Goal: Task Accomplishment & Management: Manage account settings

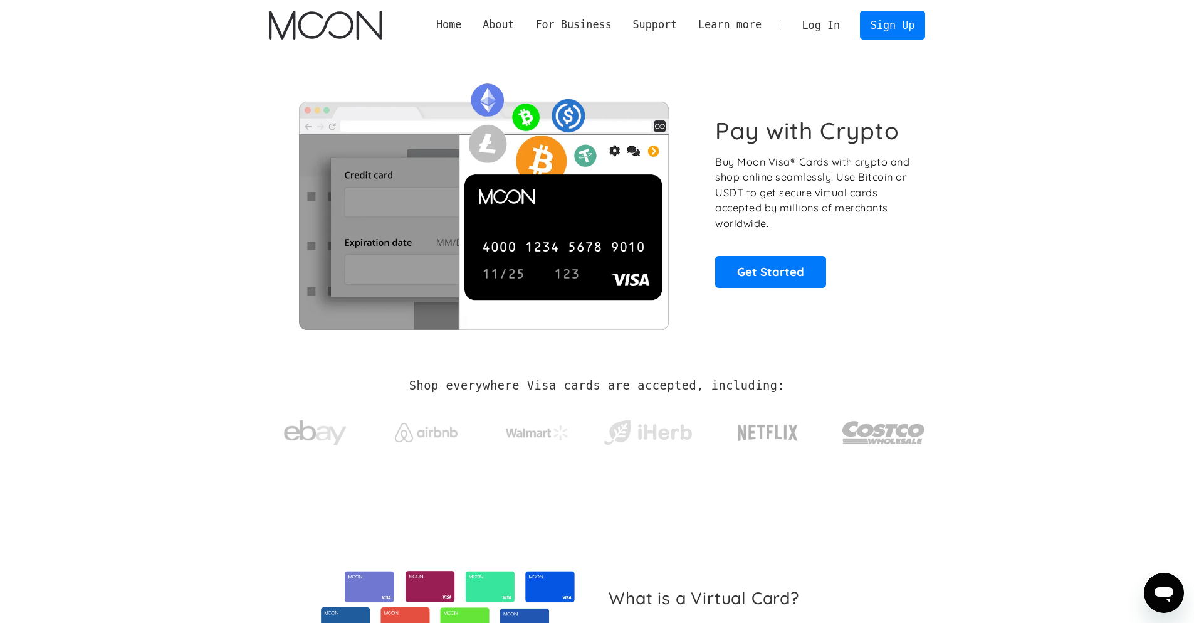
click at [820, 23] on link "Log In" at bounding box center [821, 25] width 59 height 28
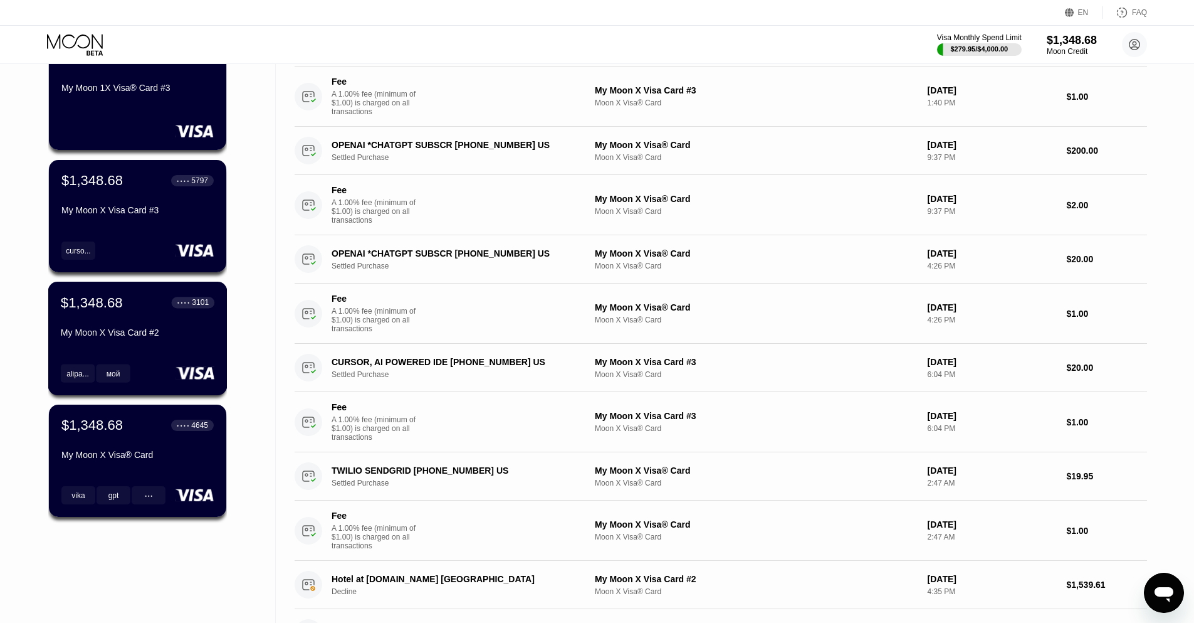
scroll to position [125, 0]
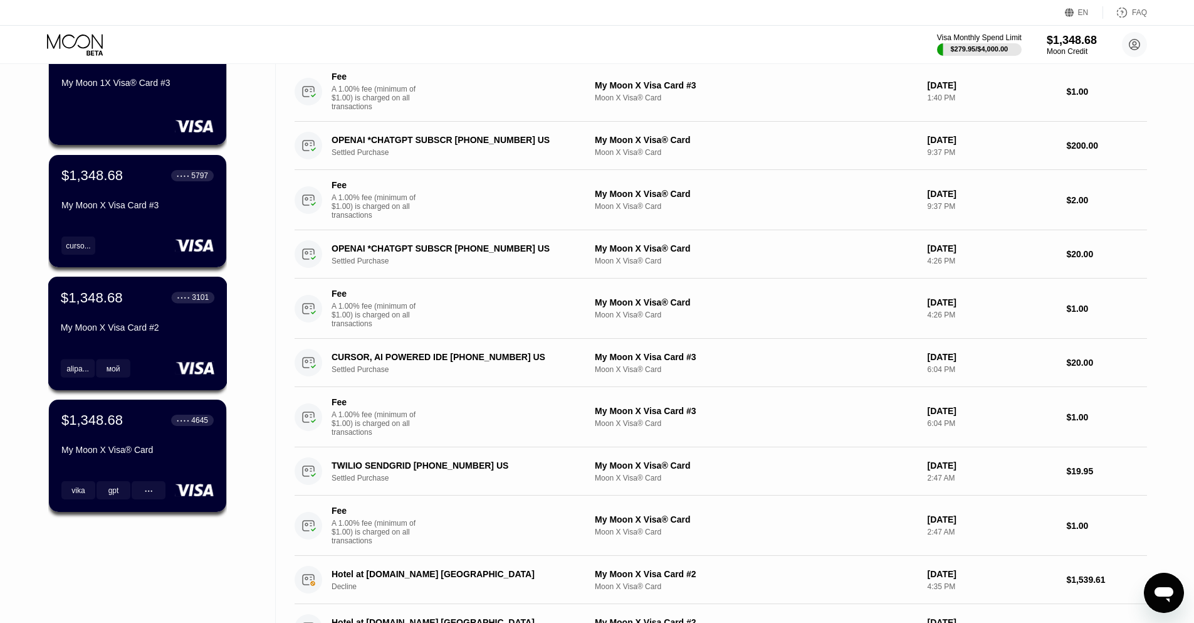
click at [167, 323] on div "$1,348.68 ● ● ● ● 3101 My Moon X Visa Card #2" at bounding box center [138, 313] width 154 height 48
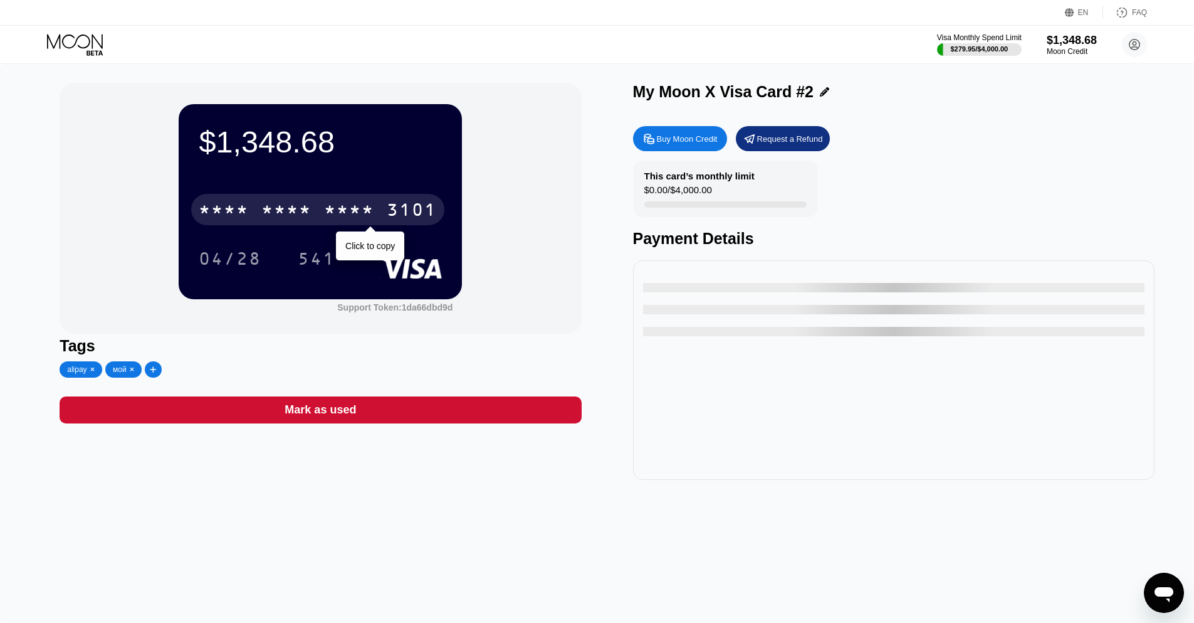
click at [397, 212] on div "3101" at bounding box center [412, 211] width 50 height 20
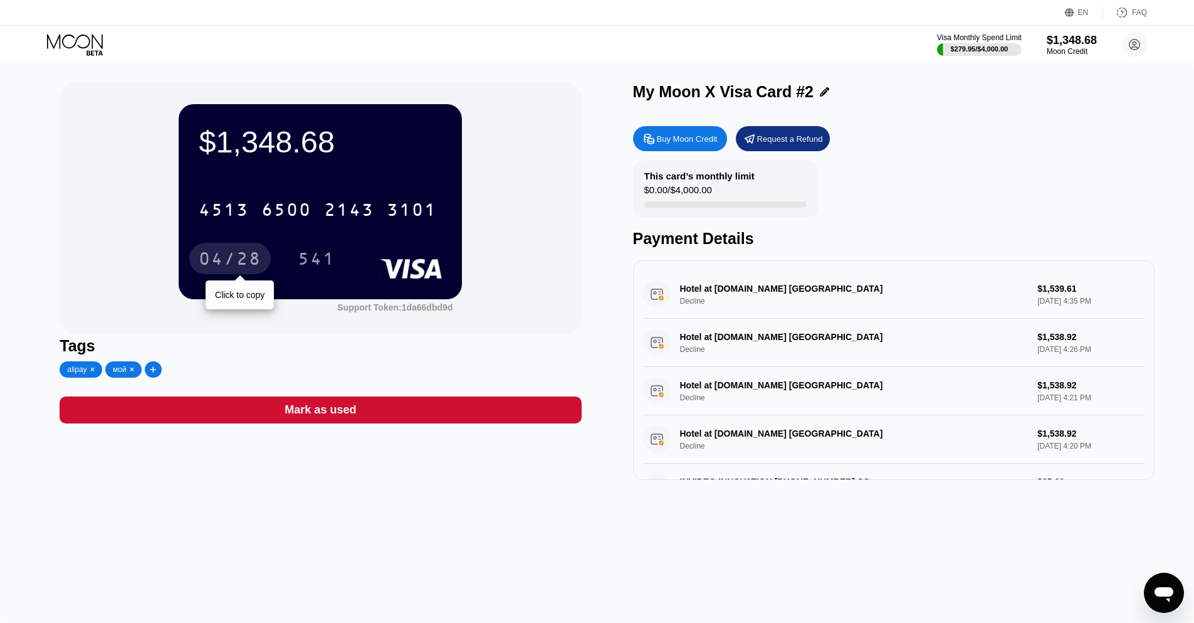
click at [233, 264] on div "04/28" at bounding box center [230, 260] width 63 height 20
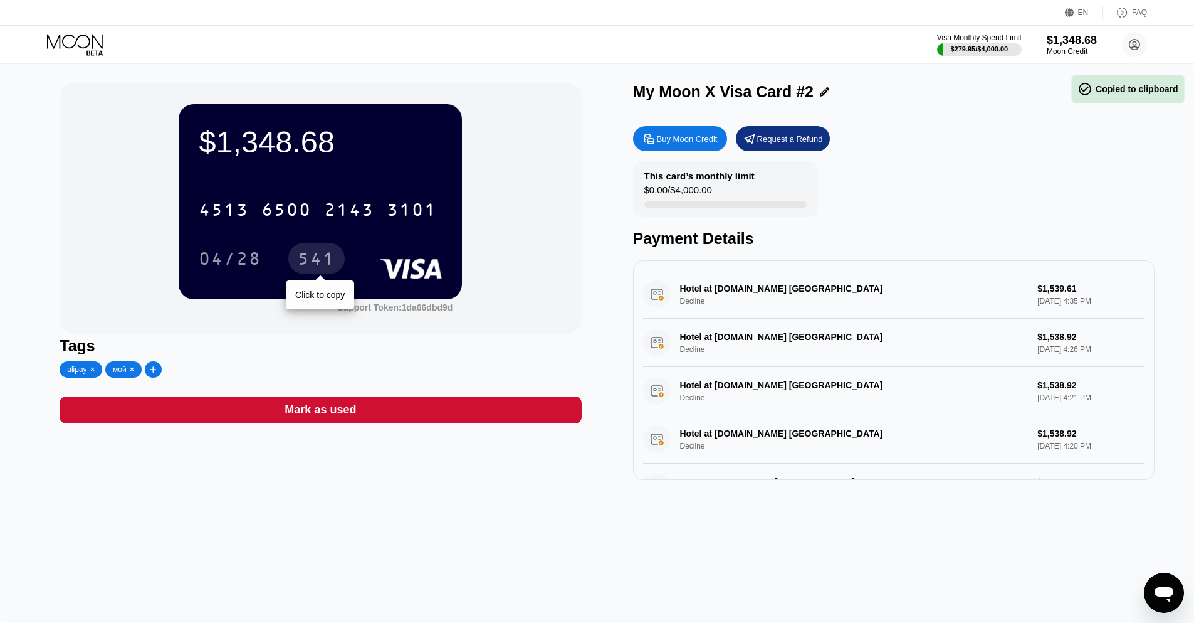
click at [322, 253] on div "541" at bounding box center [317, 260] width 38 height 20
